Goal: Task Accomplishment & Management: Manage account settings

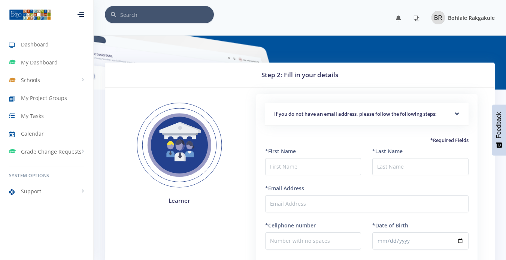
click at [437, 17] on img at bounding box center [437, 17] width 13 height 13
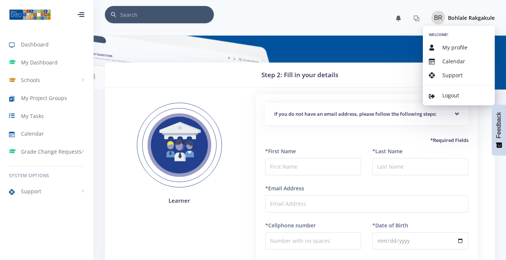
click at [353, 36] on div at bounding box center [299, 49] width 401 height 27
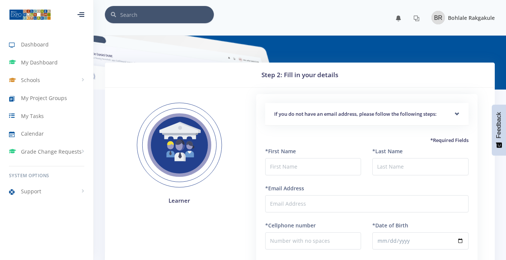
click at [433, 19] on img at bounding box center [437, 17] width 13 height 13
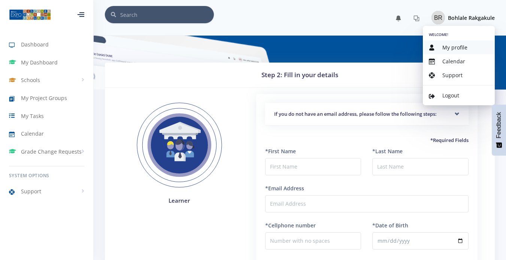
click at [431, 45] on icon at bounding box center [432, 48] width 6 height 6
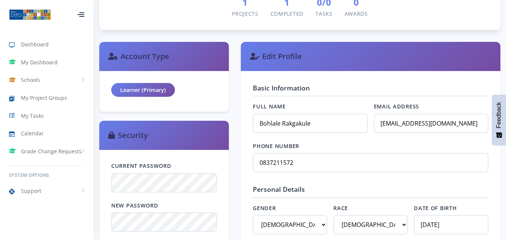
scroll to position [213, 0]
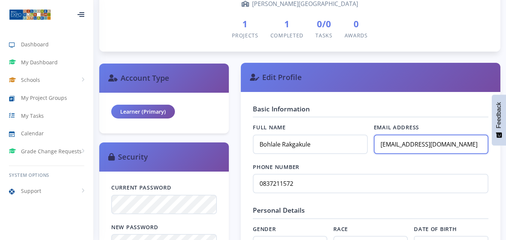
click at [446, 141] on input "itebogo390@gmail.com" at bounding box center [430, 144] width 115 height 19
click at [409, 146] on input "itebogo390@gmail.com" at bounding box center [430, 144] width 115 height 19
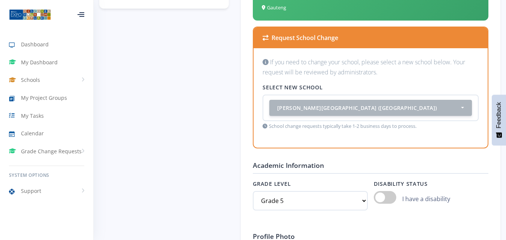
scroll to position [540, 0]
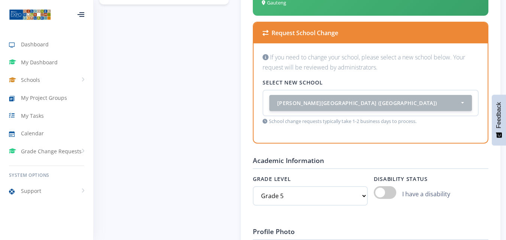
type input "brakgakule@gmail.com"
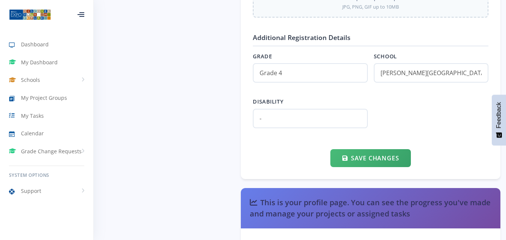
scroll to position [838, 0]
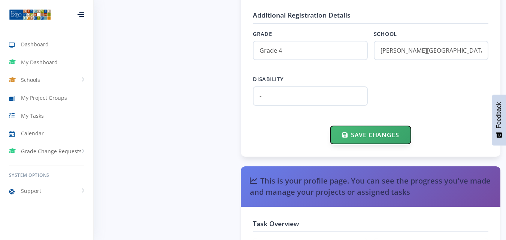
click at [382, 135] on button "Save Changes" at bounding box center [370, 135] width 80 height 18
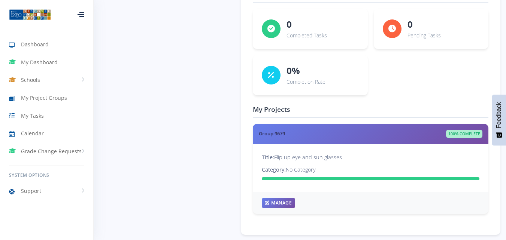
scroll to position [1101, 0]
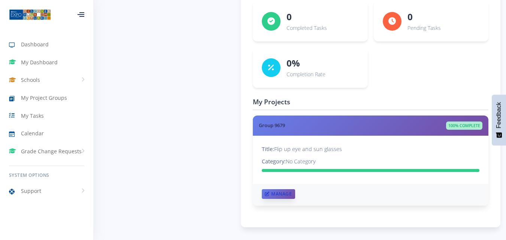
click at [278, 196] on link "Manage" at bounding box center [278, 194] width 33 height 10
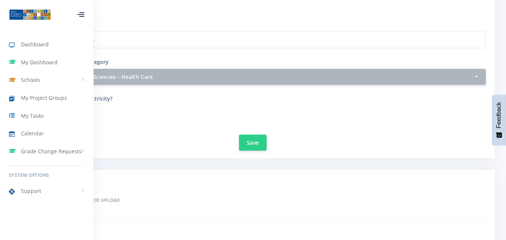
scroll to position [285, 0]
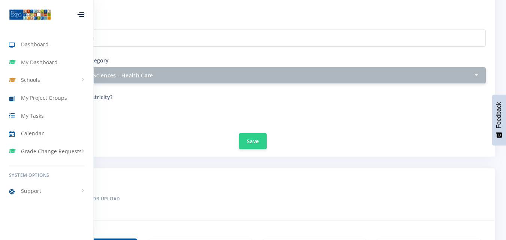
click at [80, 17] on div at bounding box center [80, 14] width 7 height 4
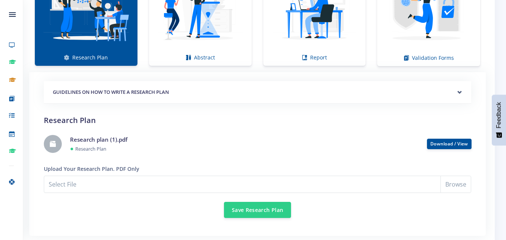
scroll to position [567, 0]
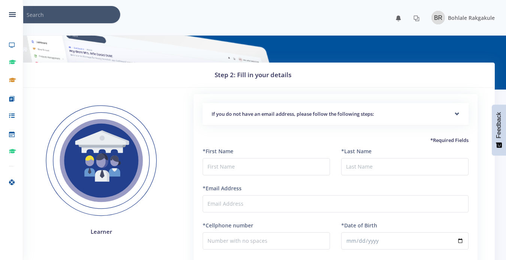
scroll to position [6, 6]
click at [434, 14] on img at bounding box center [437, 17] width 13 height 13
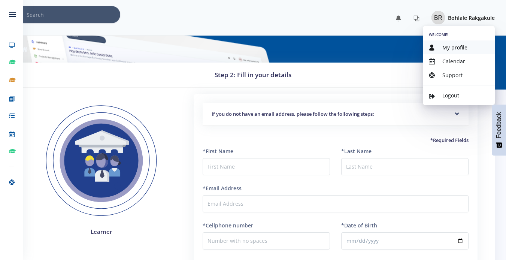
click at [450, 46] on span "My profile" at bounding box center [454, 47] width 25 height 7
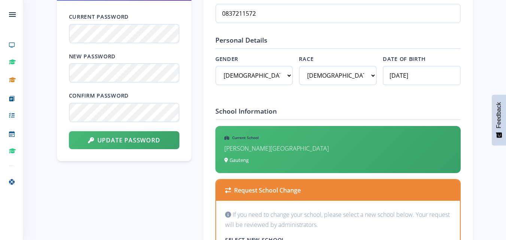
scroll to position [386, 0]
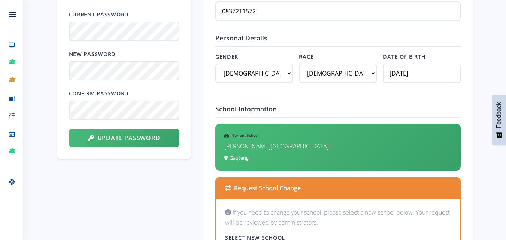
drag, startPoint x: 510, startPoint y: 41, endPoint x: 511, endPoint y: 110, distance: 68.5
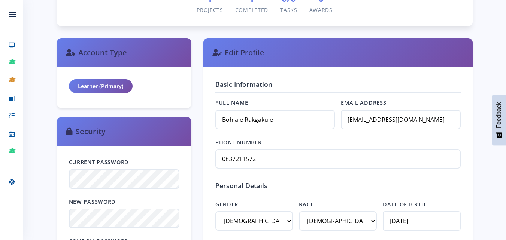
scroll to position [118, 0]
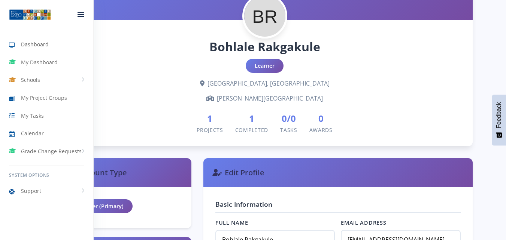
click at [19, 45] on icon at bounding box center [15, 45] width 12 height 9
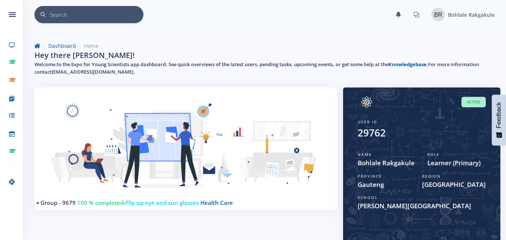
scroll to position [6, 6]
click at [438, 15] on img at bounding box center [437, 14] width 13 height 13
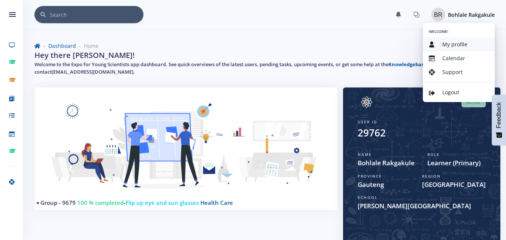
click at [449, 43] on span "My profile" at bounding box center [454, 44] width 25 height 7
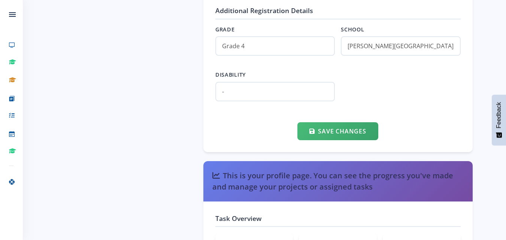
scroll to position [1027, 0]
